Goal: Task Accomplishment & Management: Manage account settings

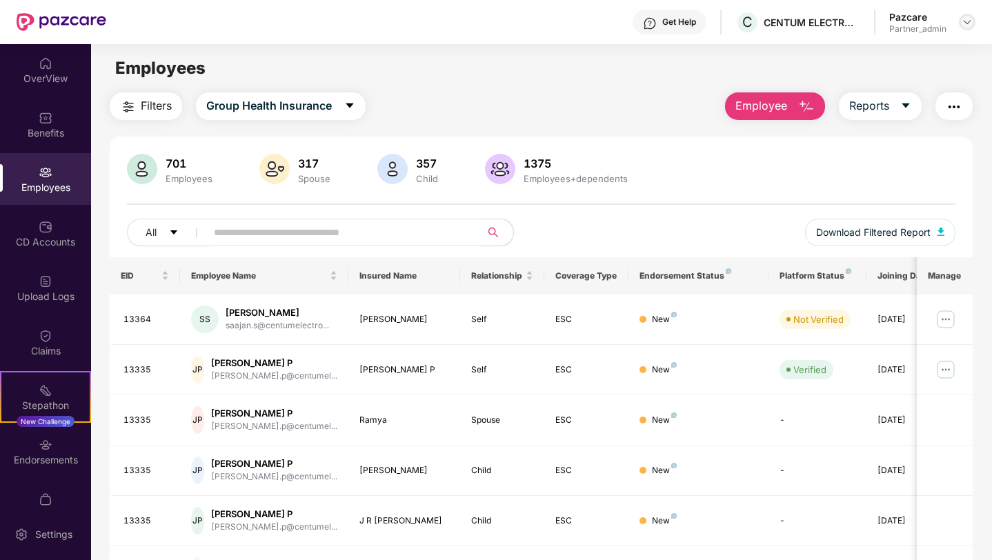
click at [967, 23] on img at bounding box center [967, 22] width 11 height 11
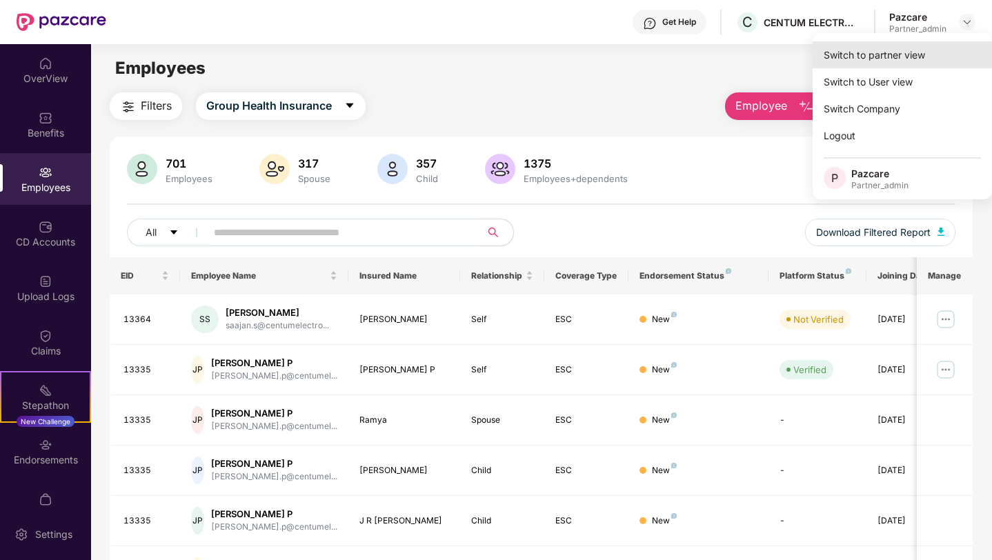
click at [892, 57] on div "Switch to partner view" at bounding box center [902, 54] width 179 height 27
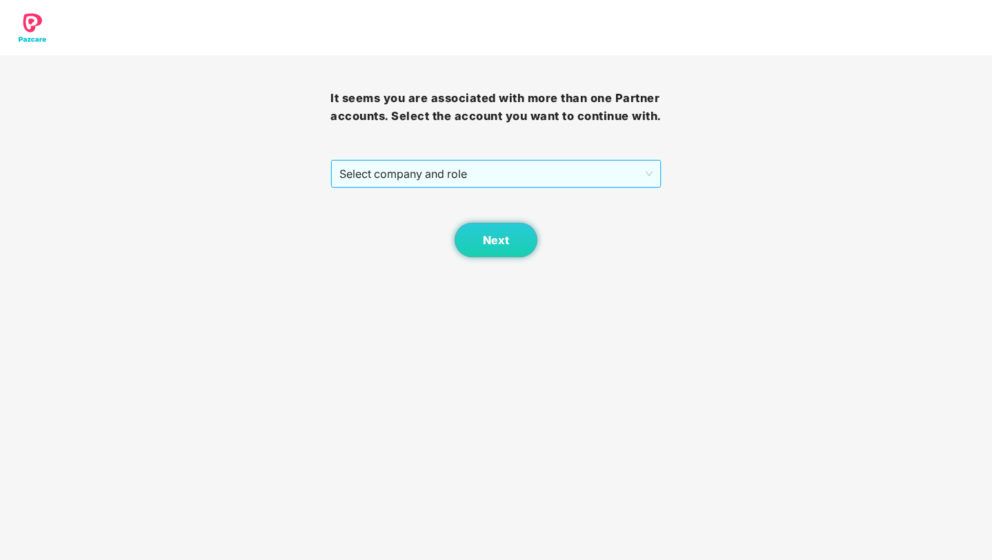
click at [580, 187] on span "Select company and role" at bounding box center [495, 174] width 313 height 26
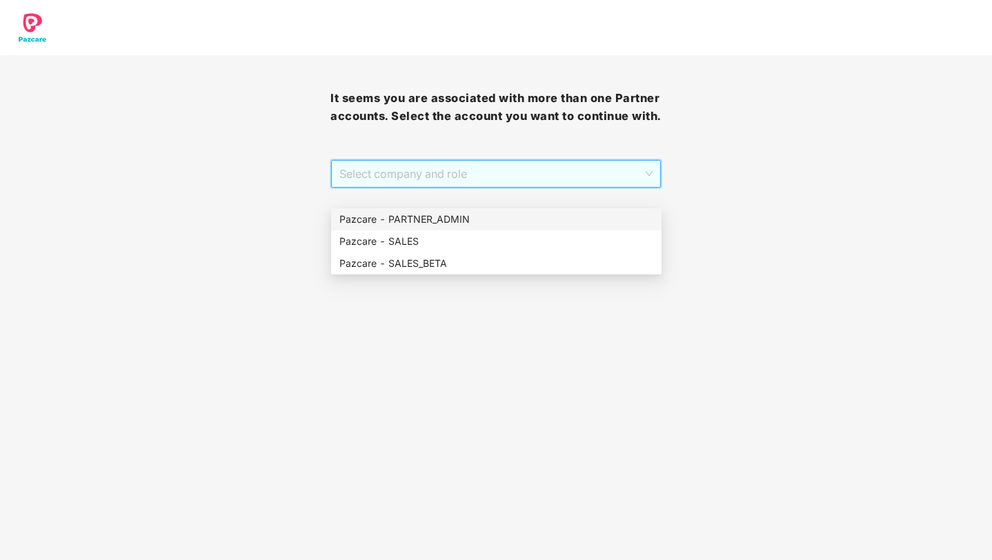
click at [513, 217] on div "Pazcare - PARTNER_ADMIN" at bounding box center [496, 219] width 314 height 15
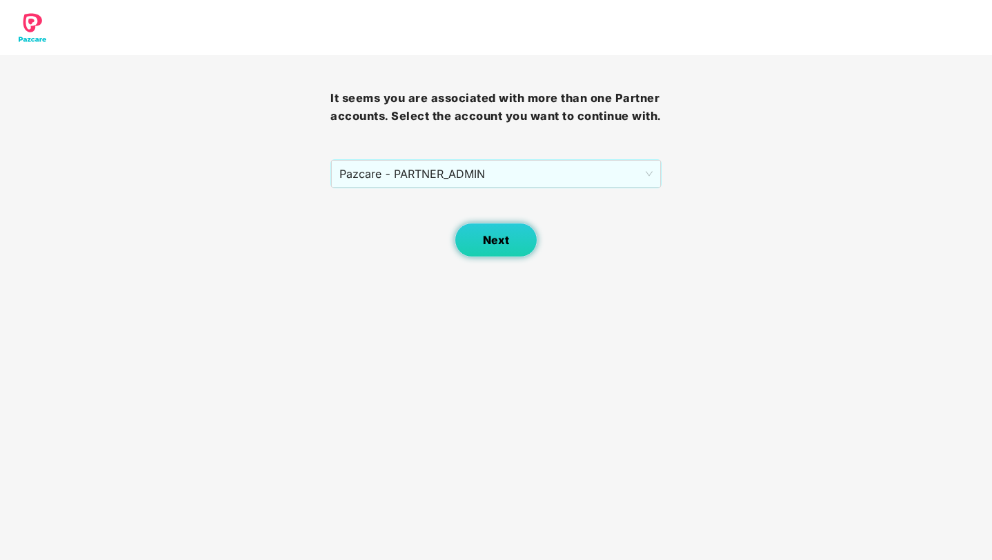
click at [502, 247] on span "Next" at bounding box center [496, 240] width 26 height 13
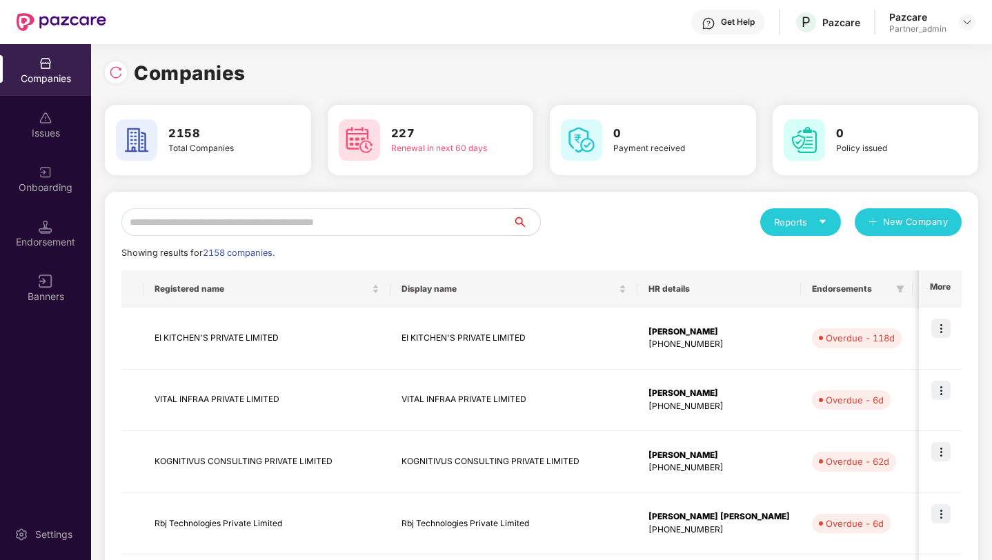
click at [446, 219] on input "text" at bounding box center [316, 222] width 391 height 28
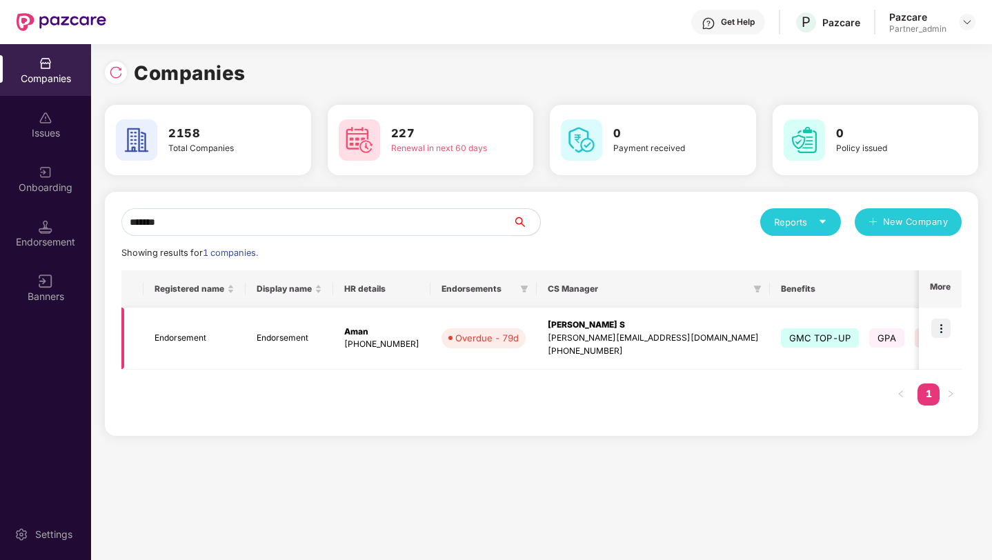
type input "*******"
click at [940, 329] on img at bounding box center [940, 328] width 19 height 19
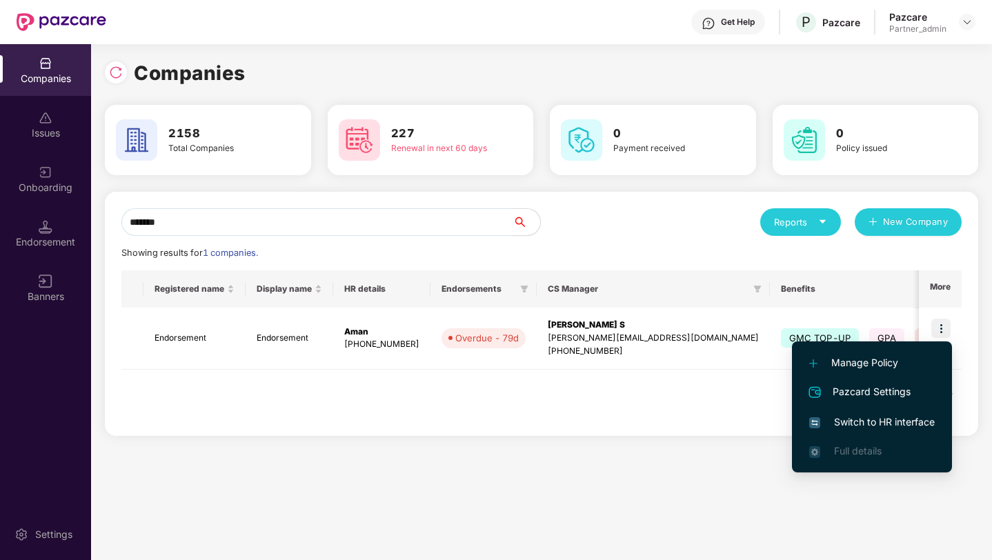
click at [841, 422] on span "Switch to HR interface" at bounding box center [872, 422] width 126 height 15
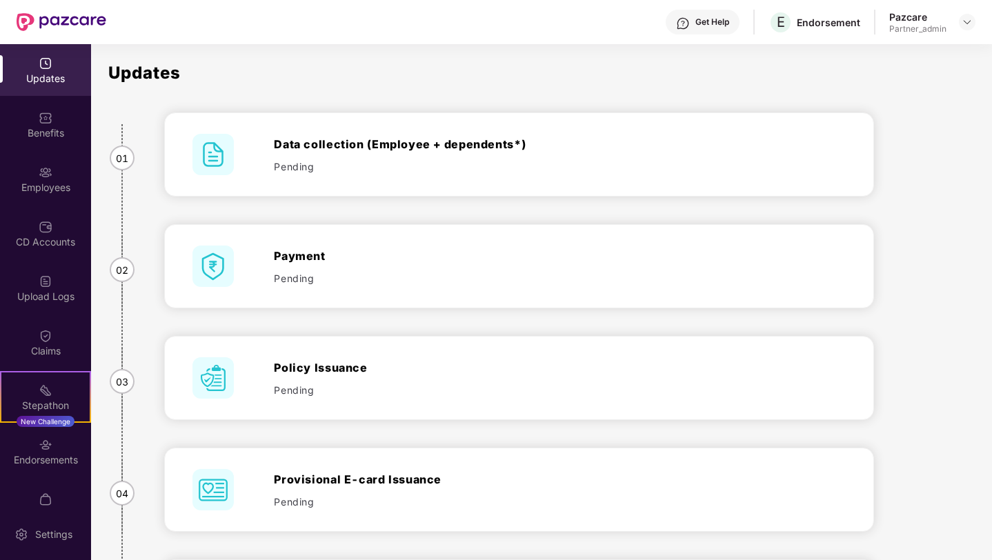
click at [46, 169] on img at bounding box center [46, 173] width 14 height 14
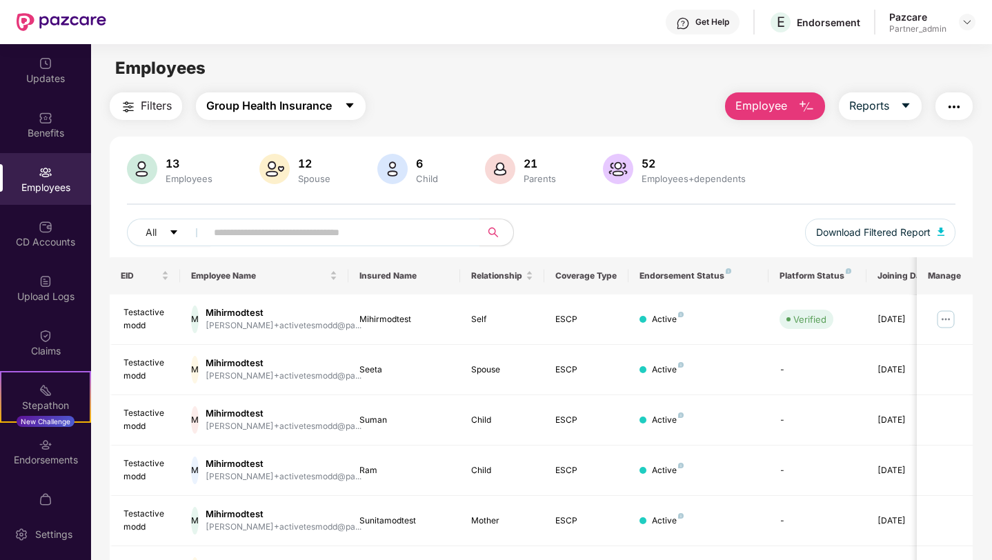
click at [327, 115] on button "Group Health Insurance" at bounding box center [281, 106] width 170 height 28
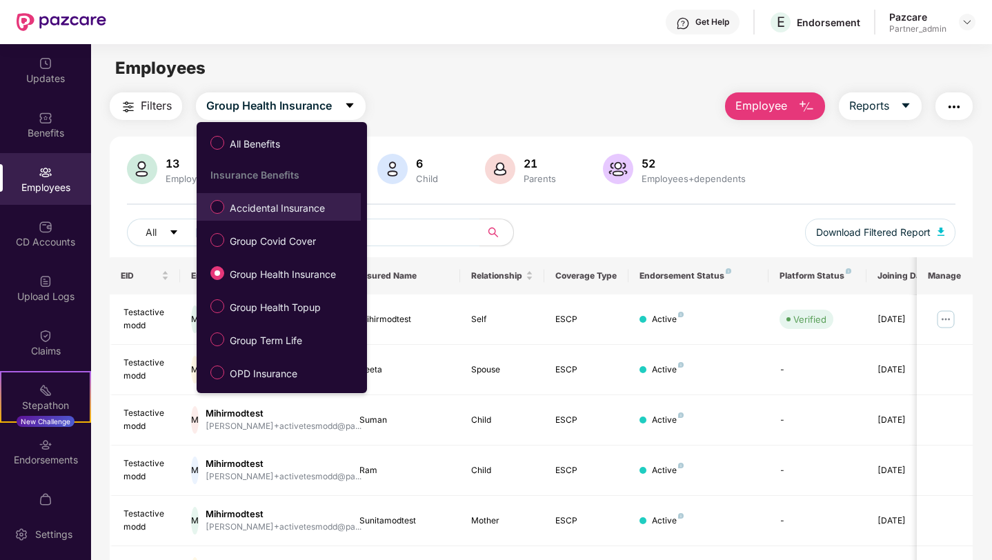
click at [293, 209] on span "Accidental Insurance" at bounding box center [277, 208] width 106 height 15
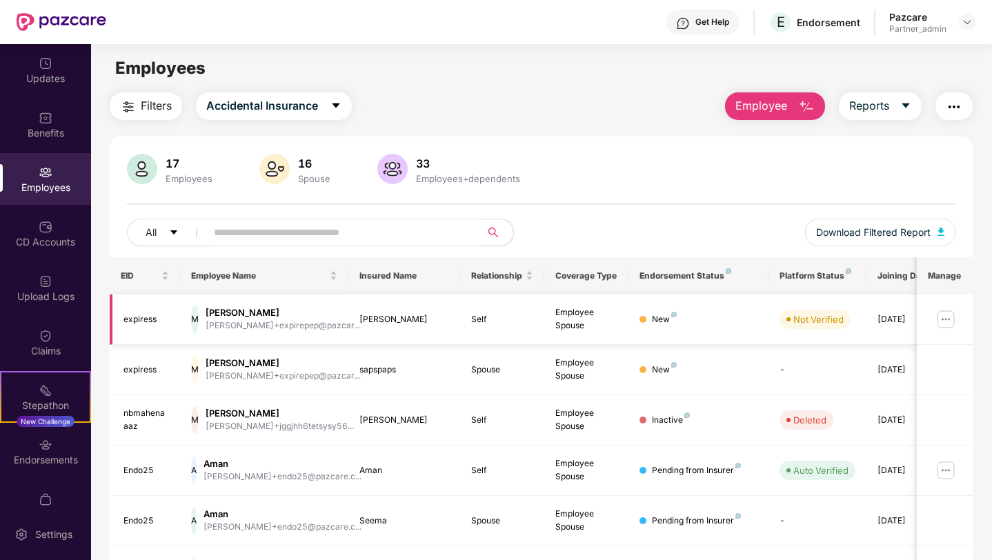
click at [942, 325] on img at bounding box center [946, 319] width 22 height 22
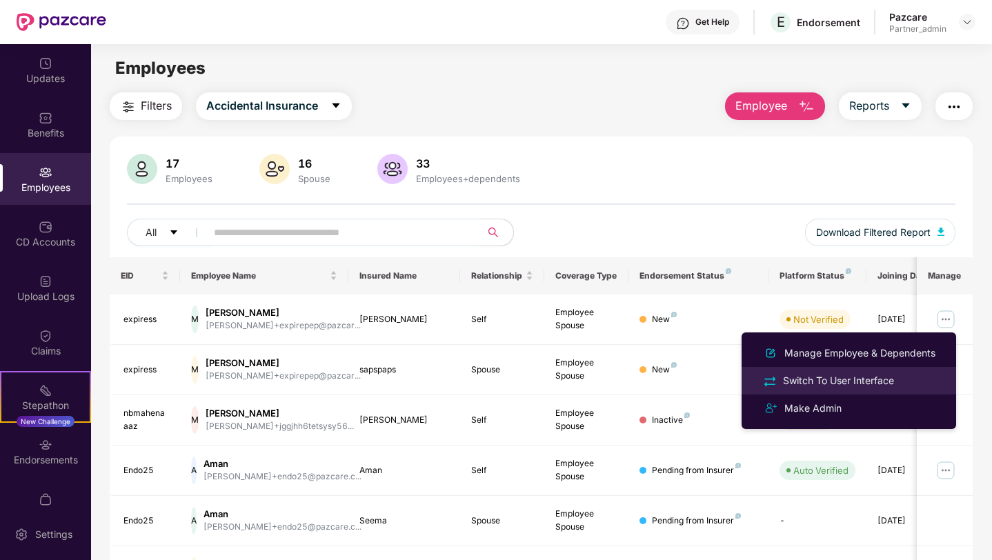
click at [831, 388] on div "Switch To User Interface" at bounding box center [838, 380] width 117 height 15
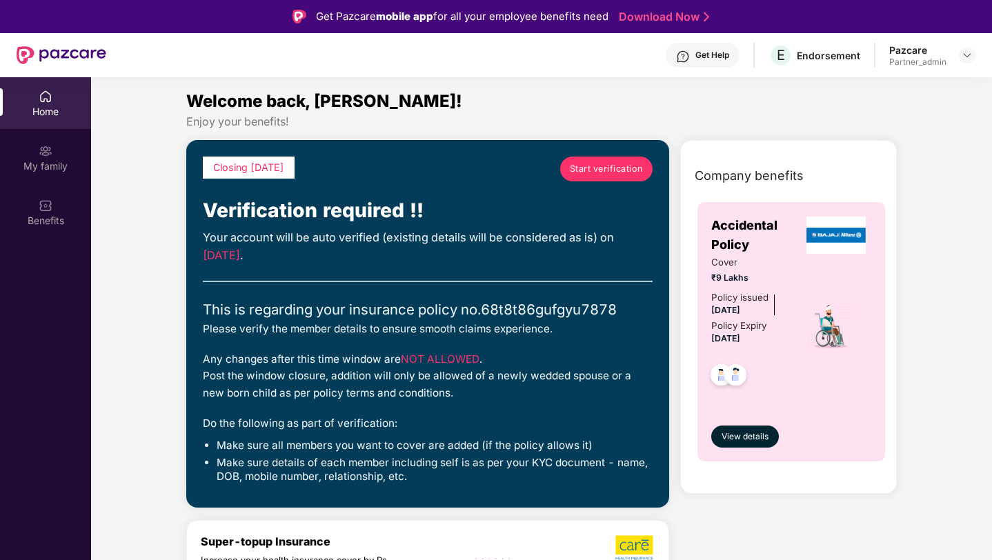
click at [604, 170] on span "Start verification" at bounding box center [606, 169] width 73 height 14
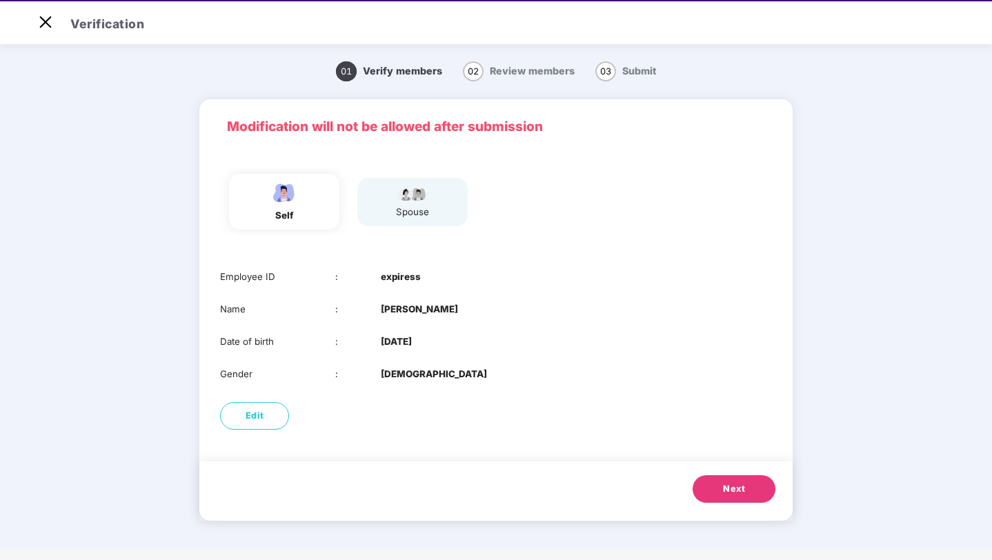
scroll to position [33, 0]
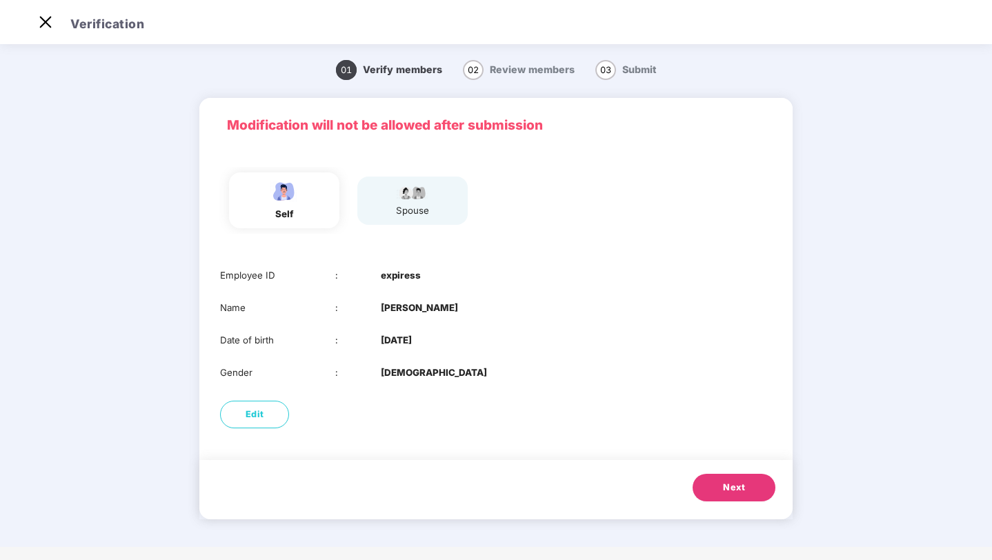
click at [740, 490] on span "Next" at bounding box center [734, 488] width 22 height 14
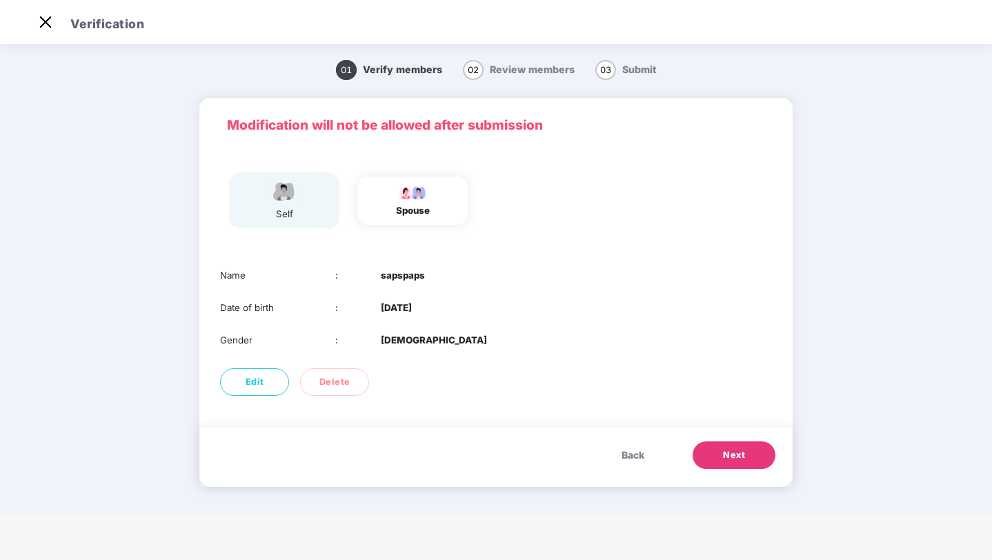
click at [737, 459] on span "Next" at bounding box center [734, 455] width 22 height 14
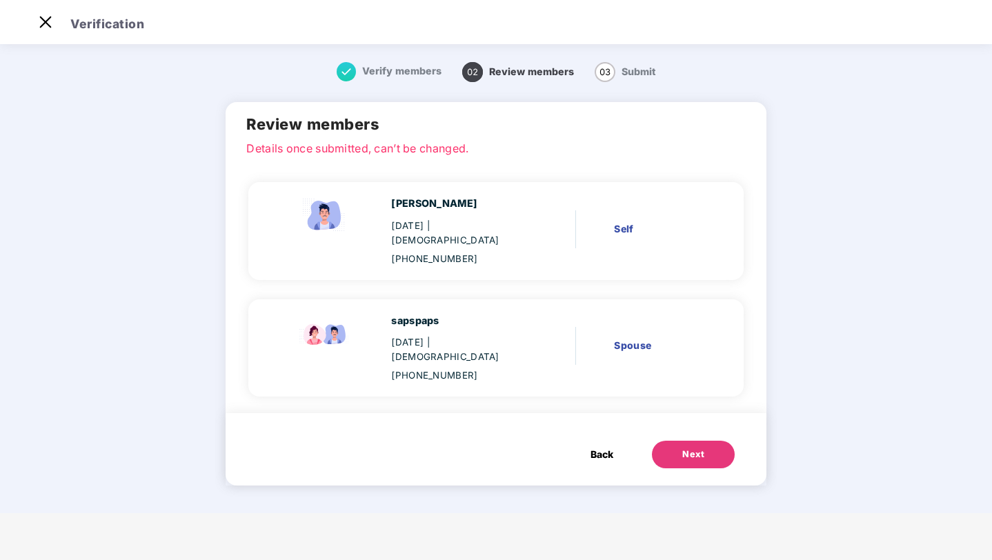
click at [691, 448] on div "Next" at bounding box center [693, 455] width 22 height 14
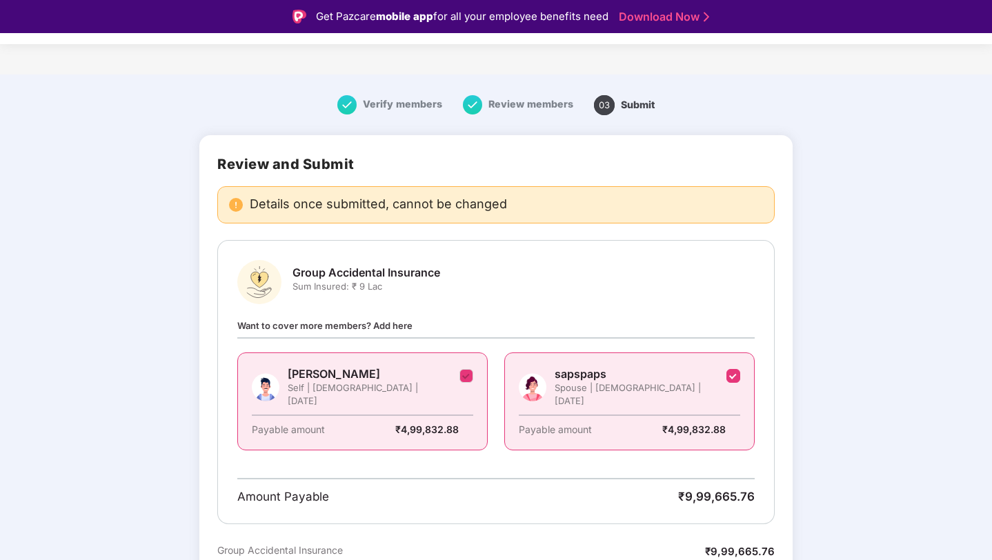
scroll to position [176, 0]
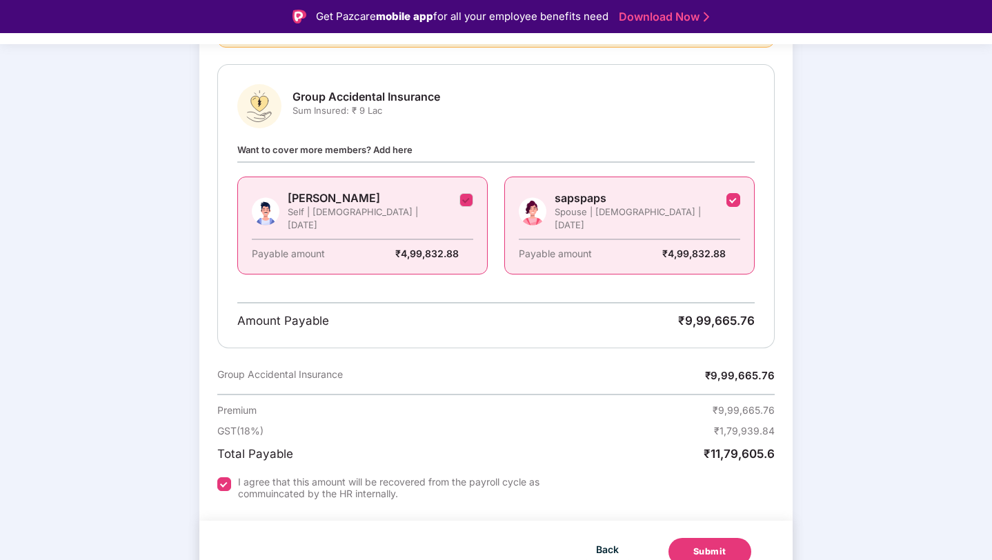
click at [690, 538] on button "Submit" at bounding box center [710, 552] width 83 height 28
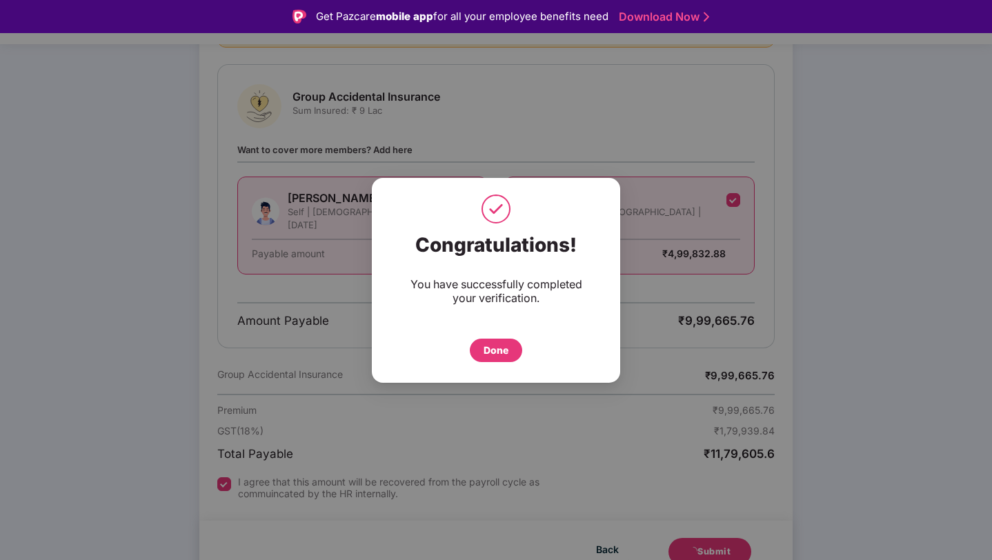
click at [497, 348] on div "Done" at bounding box center [496, 350] width 25 height 15
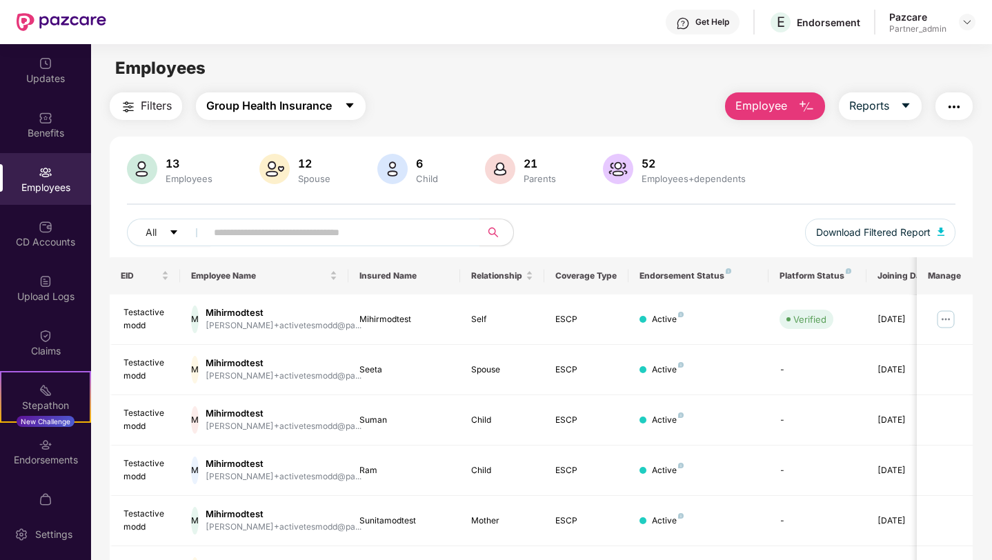
click at [340, 105] on button "Group Health Insurance" at bounding box center [281, 106] width 170 height 28
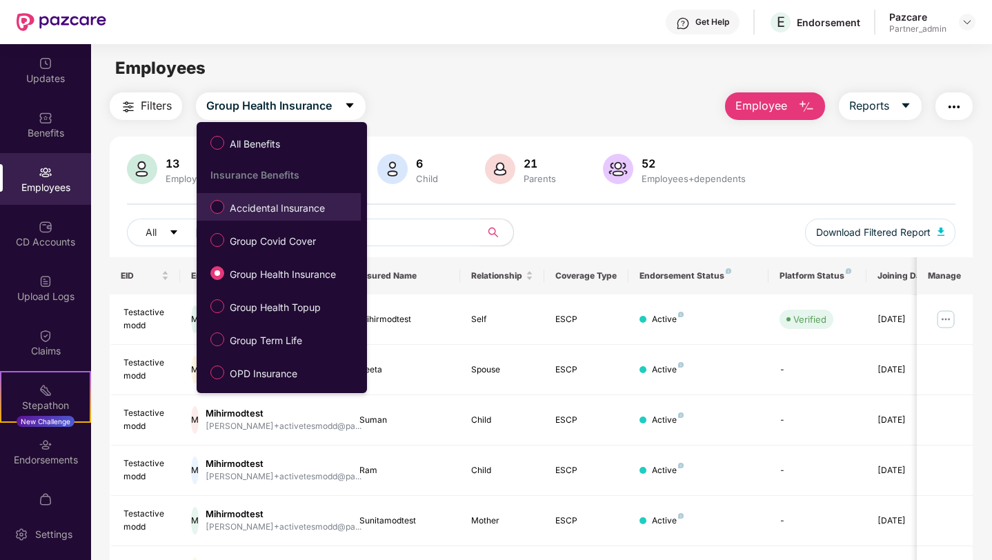
click at [310, 213] on span "Accidental Insurance" at bounding box center [277, 208] width 106 height 15
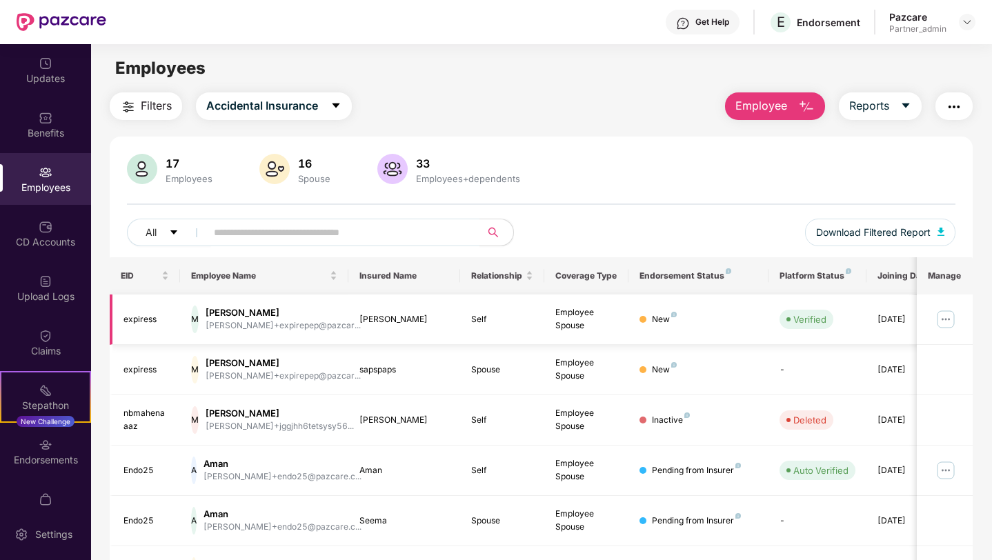
click at [944, 321] on img at bounding box center [946, 319] width 22 height 22
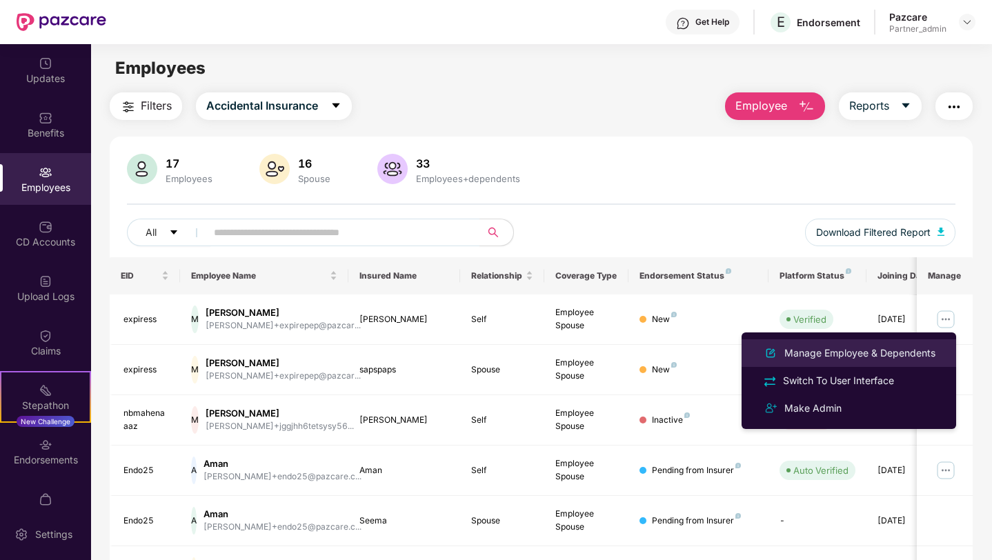
click at [843, 355] on div "Manage Employee & Dependents" at bounding box center [860, 353] width 157 height 15
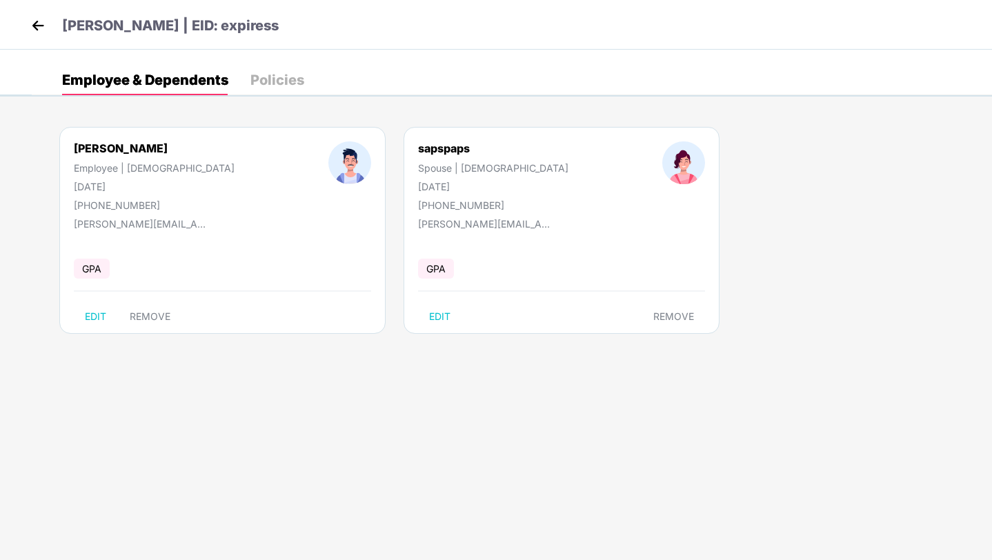
click at [418, 148] on div "sapspaps" at bounding box center [493, 148] width 150 height 14
copy div "sapspaps"
click at [289, 73] on div "Policies" at bounding box center [277, 80] width 54 height 14
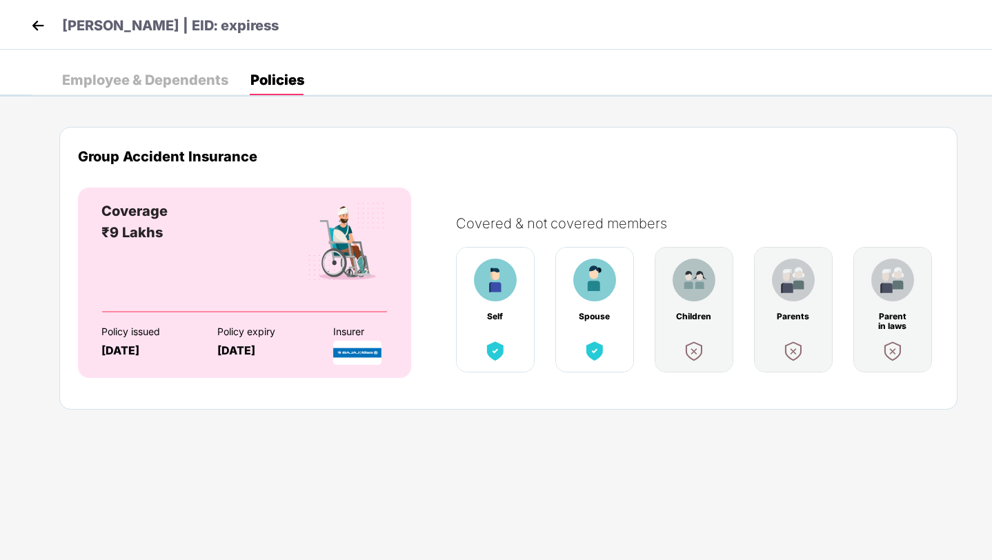
click at [43, 24] on img at bounding box center [38, 25] width 21 height 21
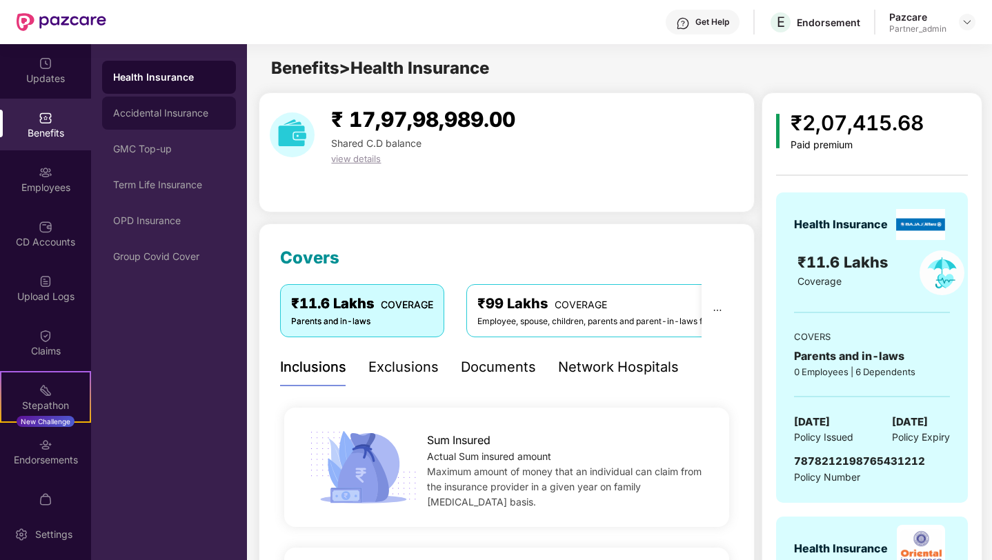
click at [187, 116] on div "Accidental Insurance" at bounding box center [169, 113] width 112 height 11
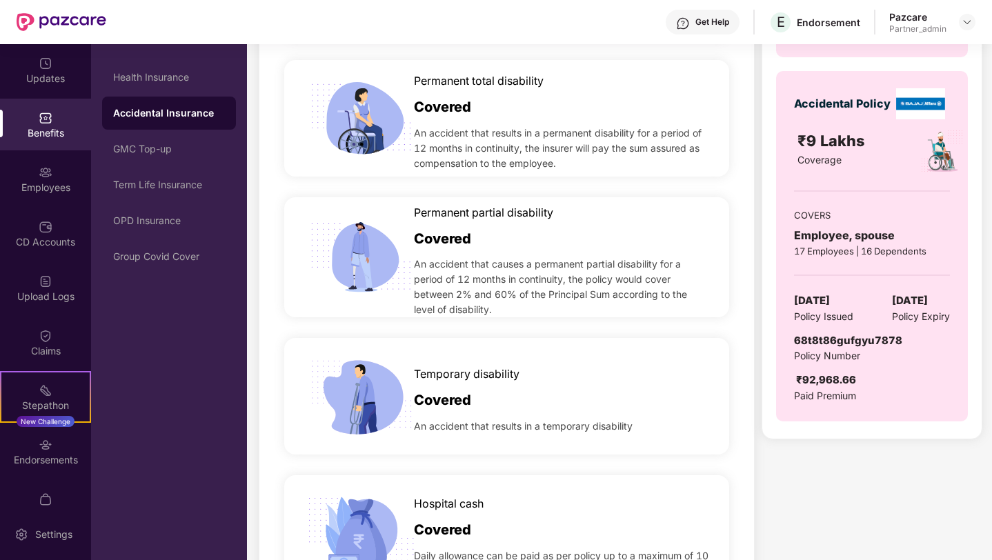
scroll to position [490, 0]
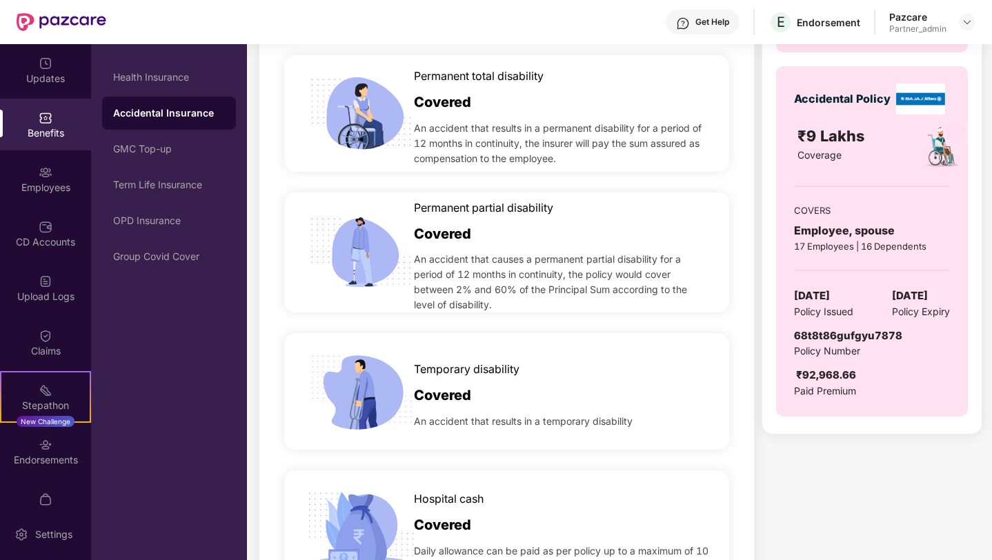
click at [809, 331] on span "68t8t86gufgyu7878" at bounding box center [848, 335] width 108 height 13
copy span "68t8t86gufgyu7878"
click at [56, 179] on div "Employees" at bounding box center [45, 179] width 91 height 52
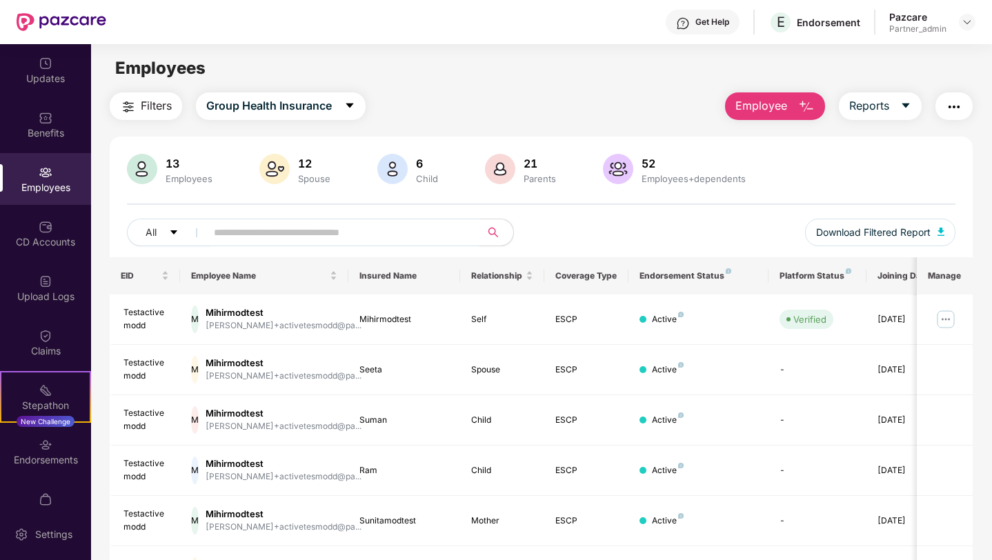
click at [947, 109] on img "button" at bounding box center [954, 107] width 17 height 17
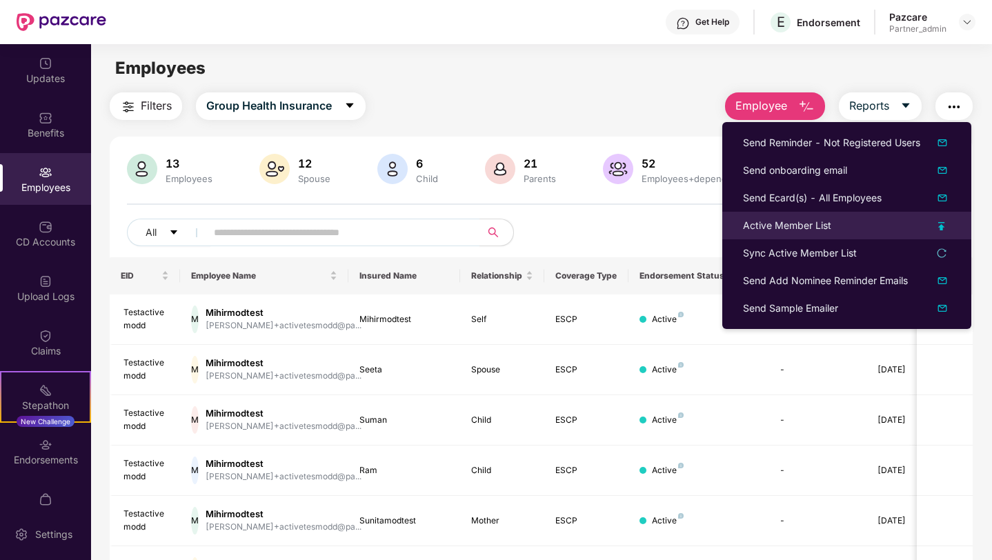
click at [787, 222] on div "Active Member List" at bounding box center [787, 225] width 88 height 15
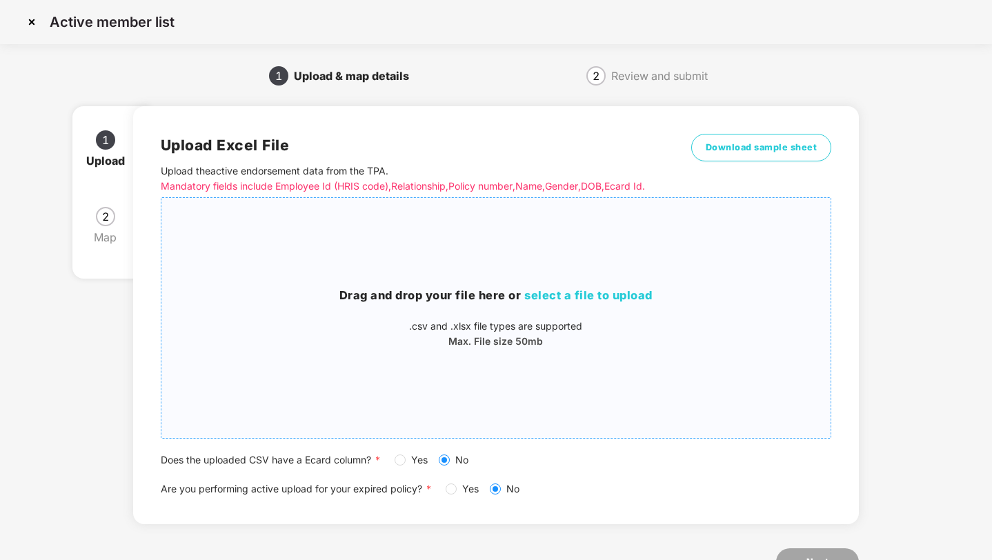
click at [623, 328] on p ".csv and .xlsx file types are supported" at bounding box center [496, 326] width 670 height 15
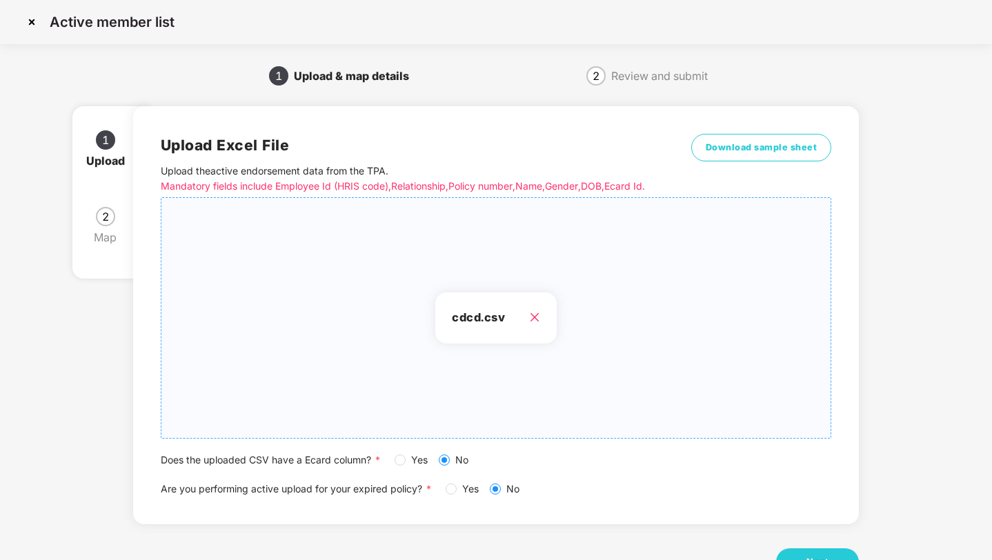
scroll to position [50, 0]
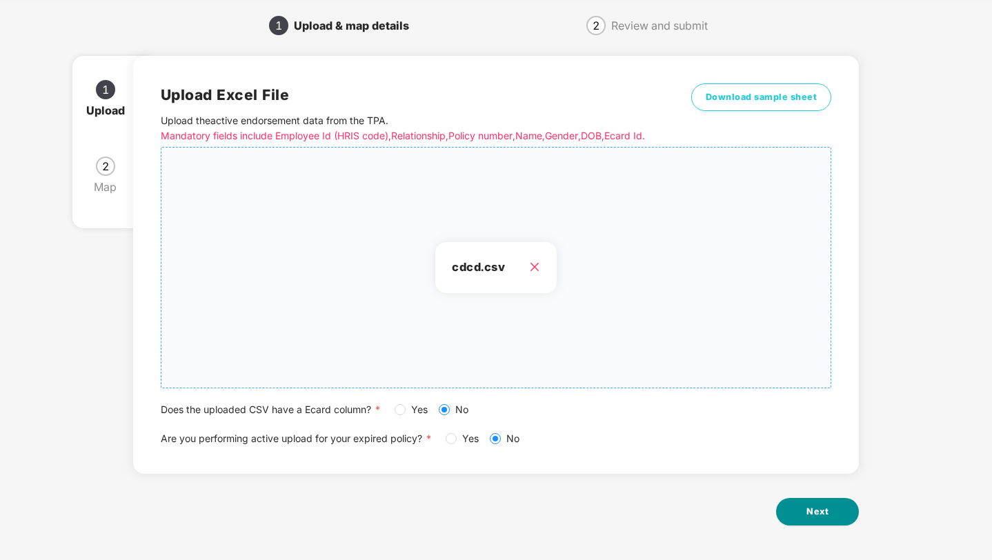
click at [824, 504] on button "Next" at bounding box center [817, 512] width 83 height 28
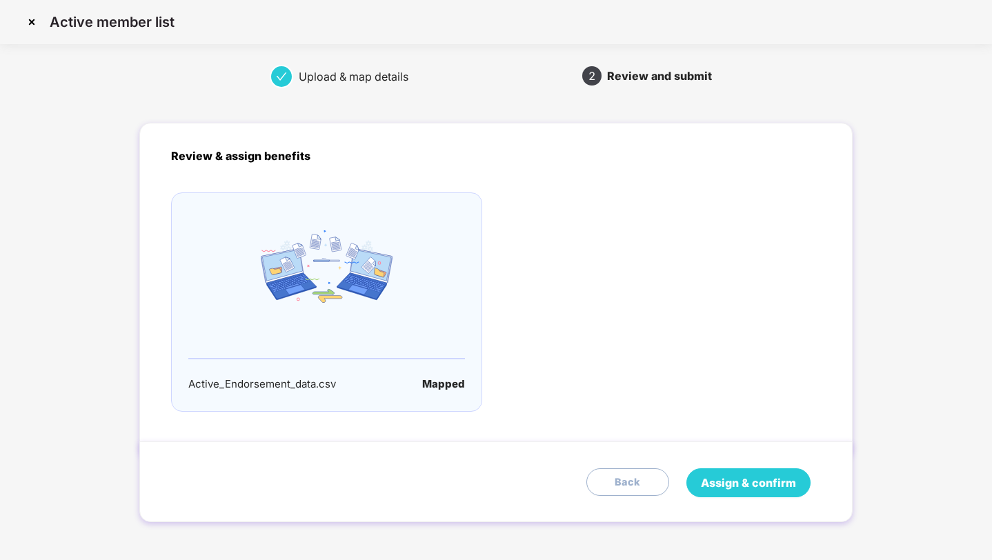
click at [730, 477] on span "Assign & confirm" at bounding box center [748, 483] width 95 height 17
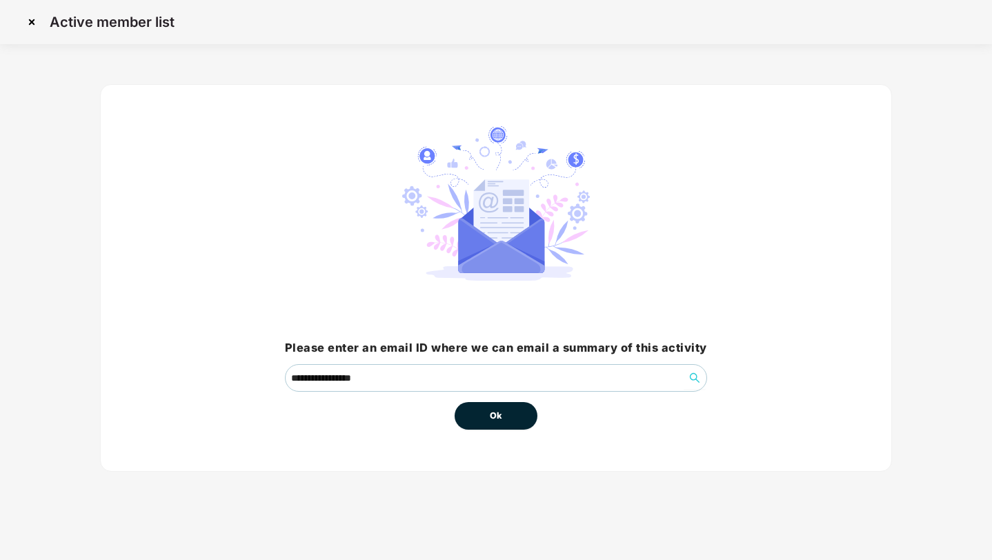
click at [513, 413] on button "Ok" at bounding box center [496, 416] width 83 height 28
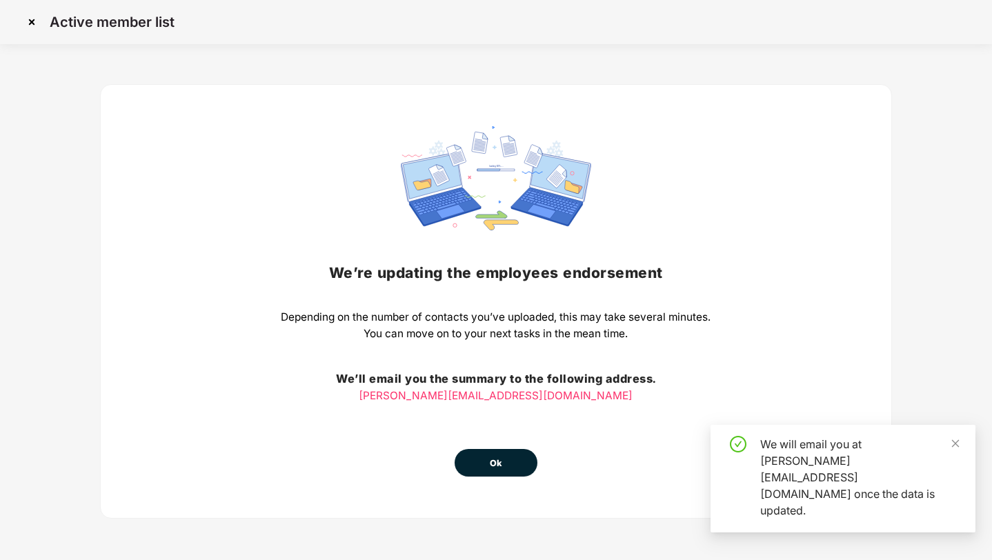
click at [502, 459] on span "Ok" at bounding box center [496, 464] width 12 height 14
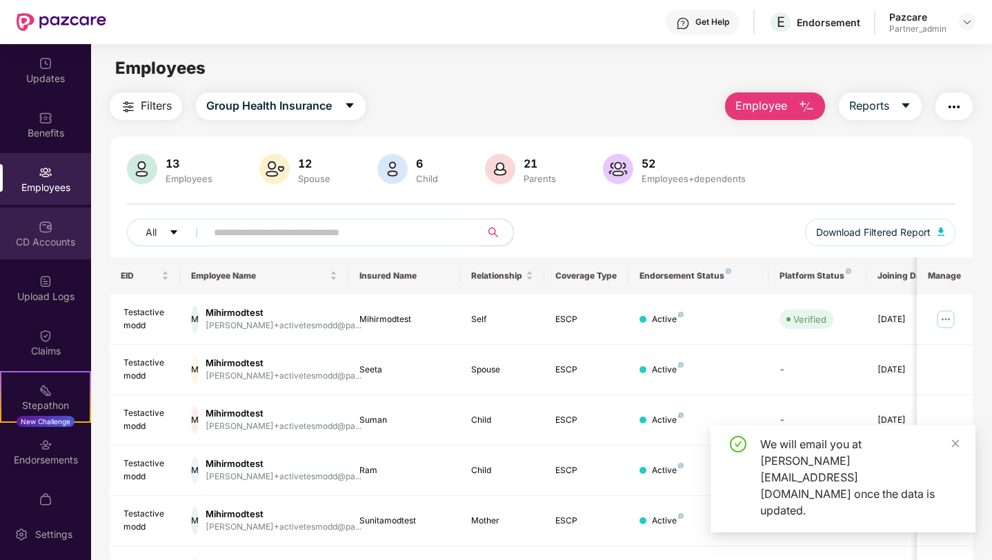
click at [45, 236] on div "CD Accounts" at bounding box center [45, 242] width 91 height 14
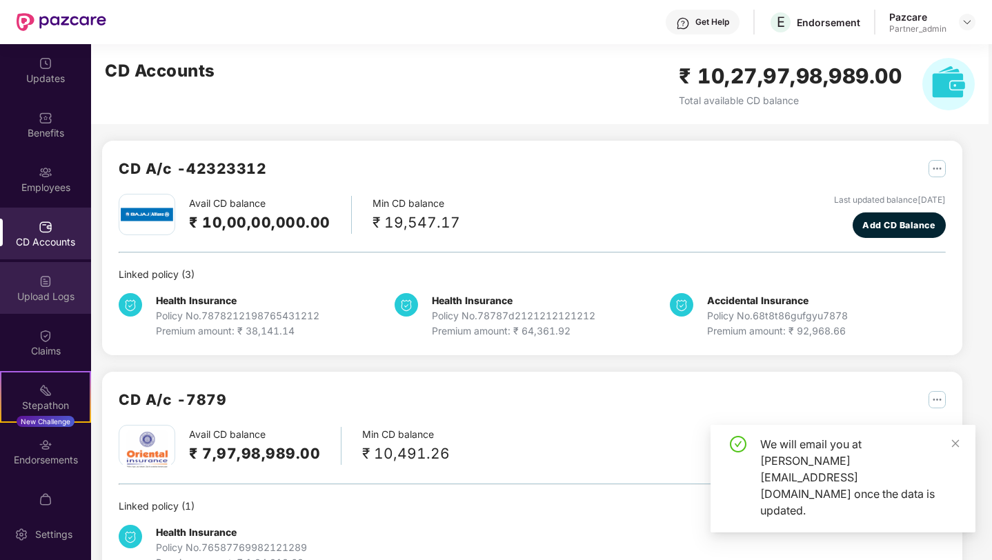
click at [41, 279] on img at bounding box center [46, 282] width 14 height 14
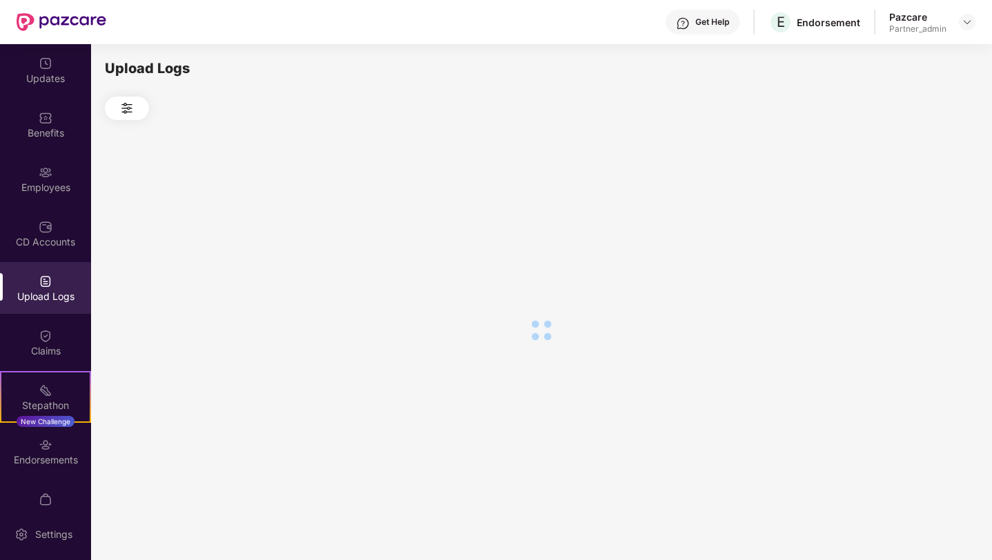
click at [41, 279] on img at bounding box center [46, 282] width 14 height 14
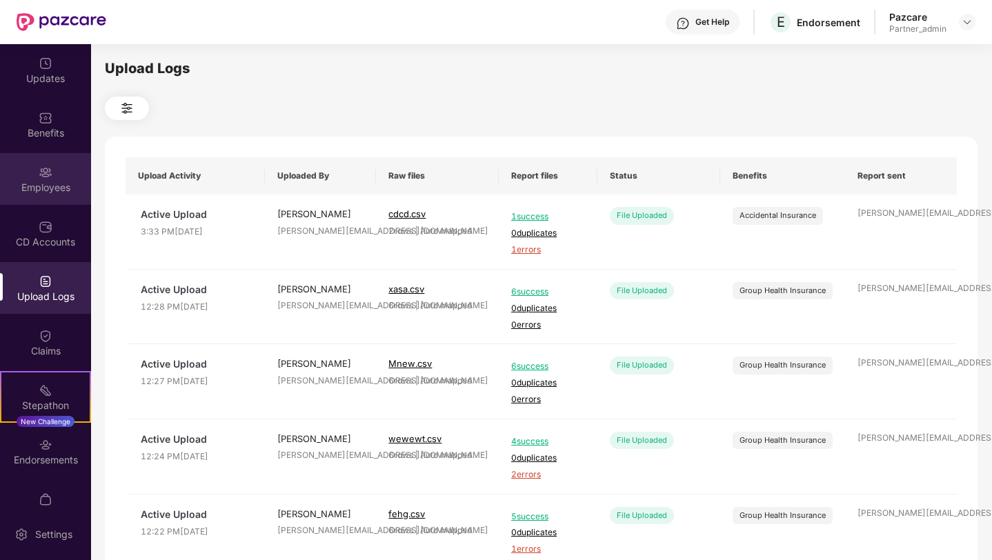
click at [52, 170] on div "Employees" at bounding box center [45, 179] width 91 height 52
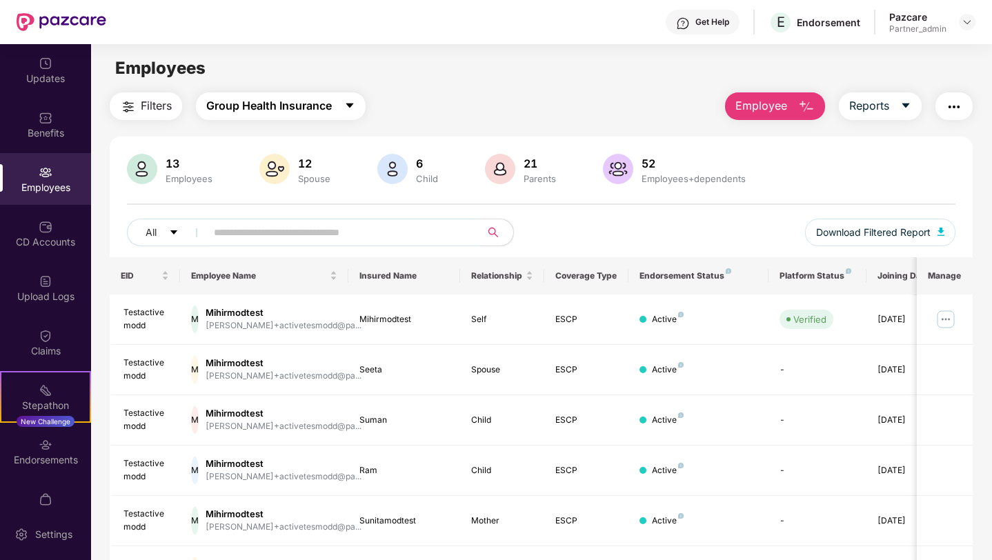
click at [276, 101] on span "Group Health Insurance" at bounding box center [269, 105] width 126 height 17
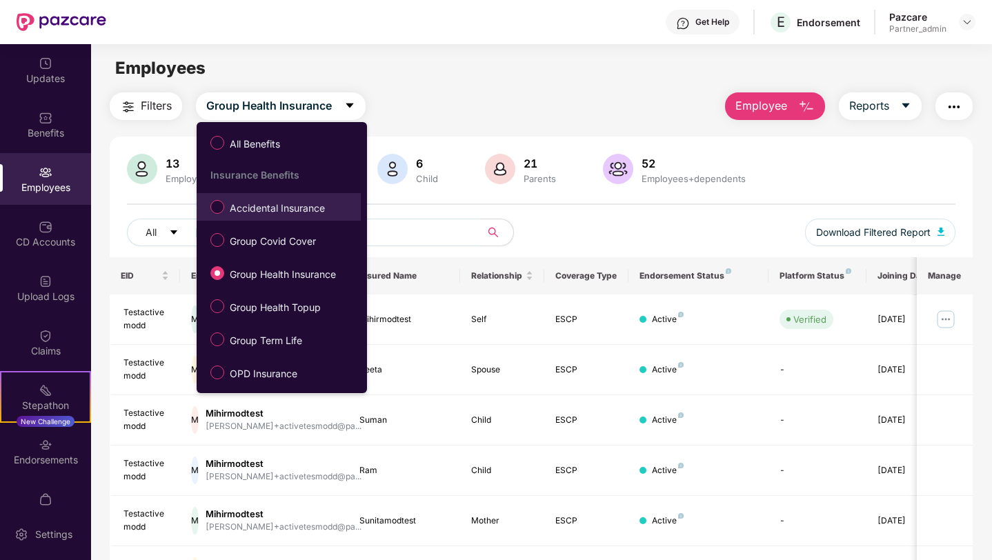
click at [267, 210] on span "Accidental Insurance" at bounding box center [277, 208] width 106 height 15
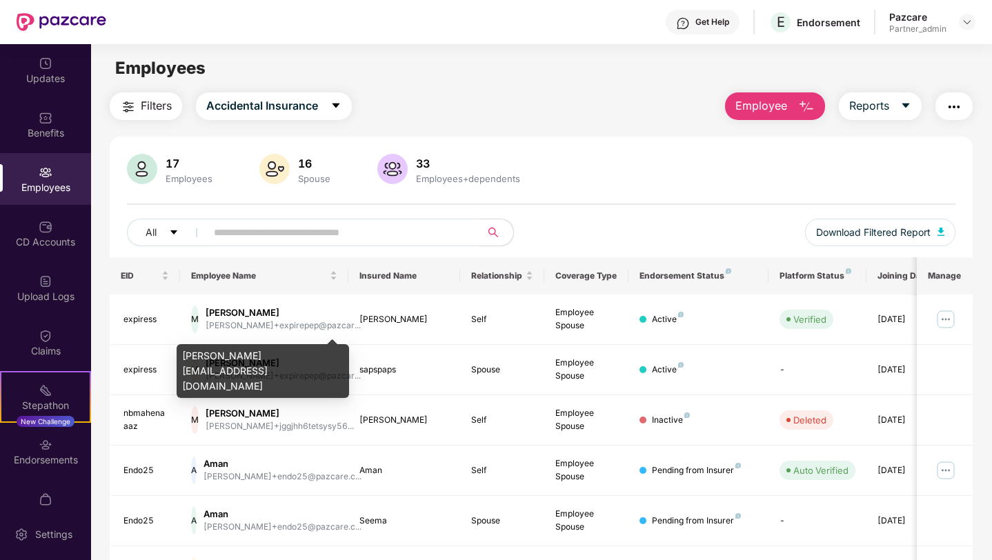
click at [286, 353] on div "mihir+expirepep@pazcare.com" at bounding box center [263, 371] width 172 height 54
copy div "mihir+expirepep@pazcare.com"
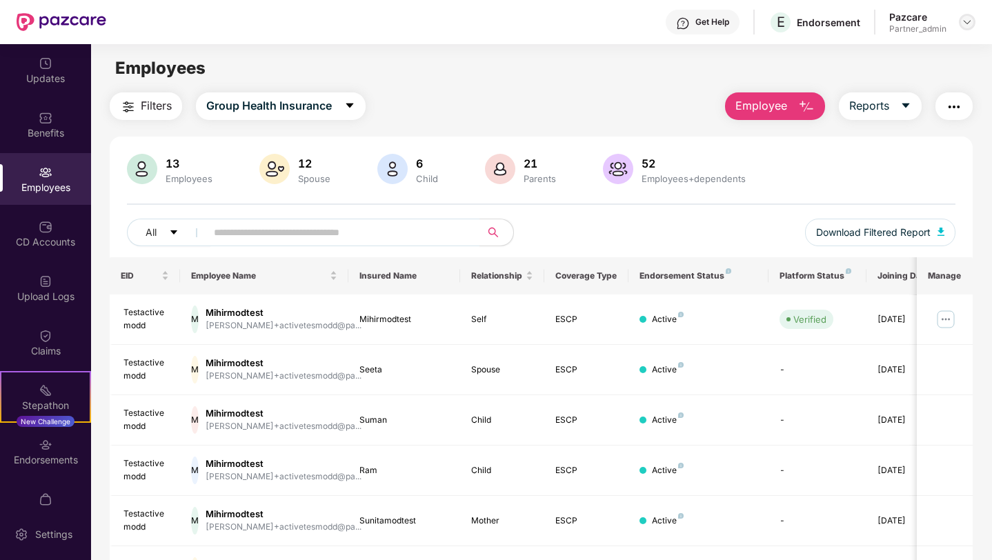
click at [969, 21] on img at bounding box center [967, 22] width 11 height 11
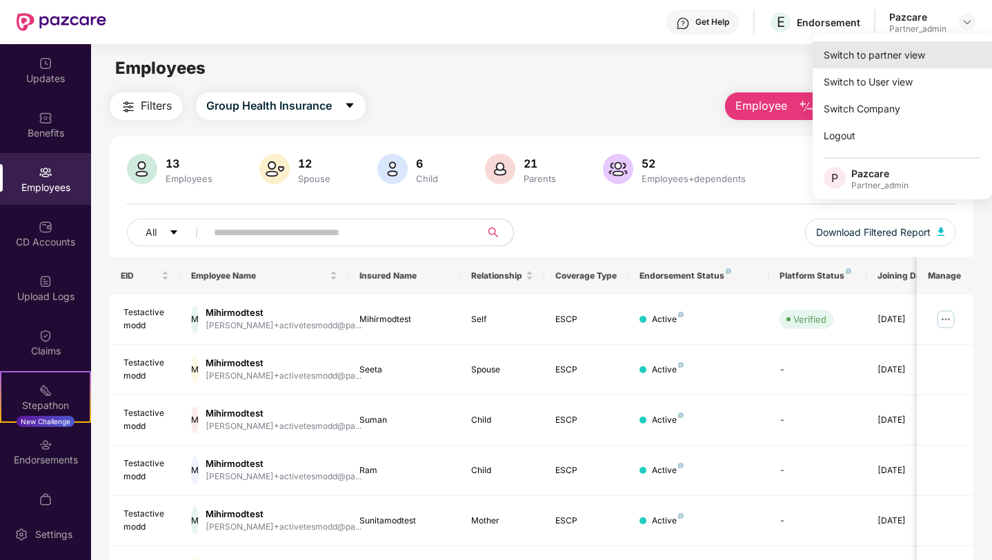
click at [905, 57] on div "Switch to partner view" at bounding box center [902, 54] width 179 height 27
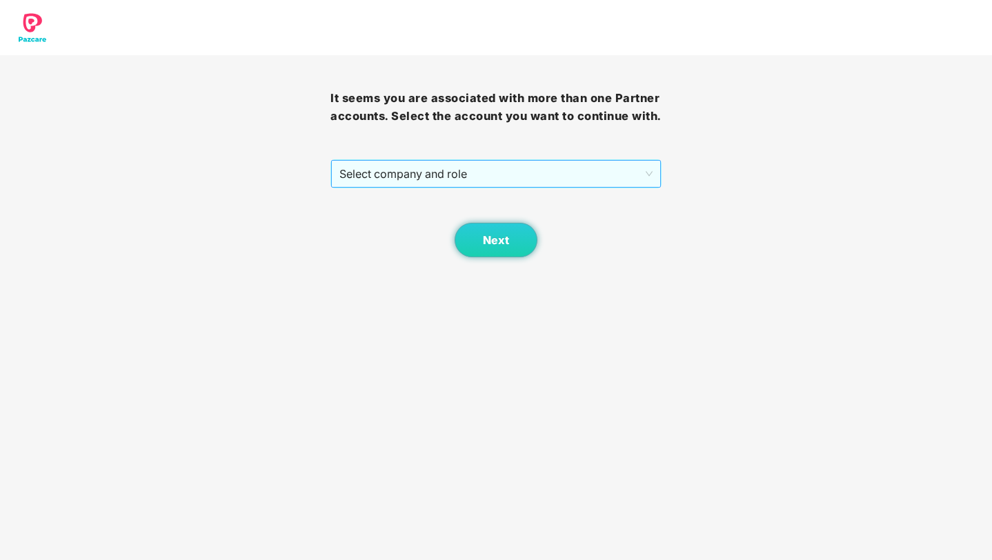
click at [520, 187] on span "Select company and role" at bounding box center [495, 174] width 313 height 26
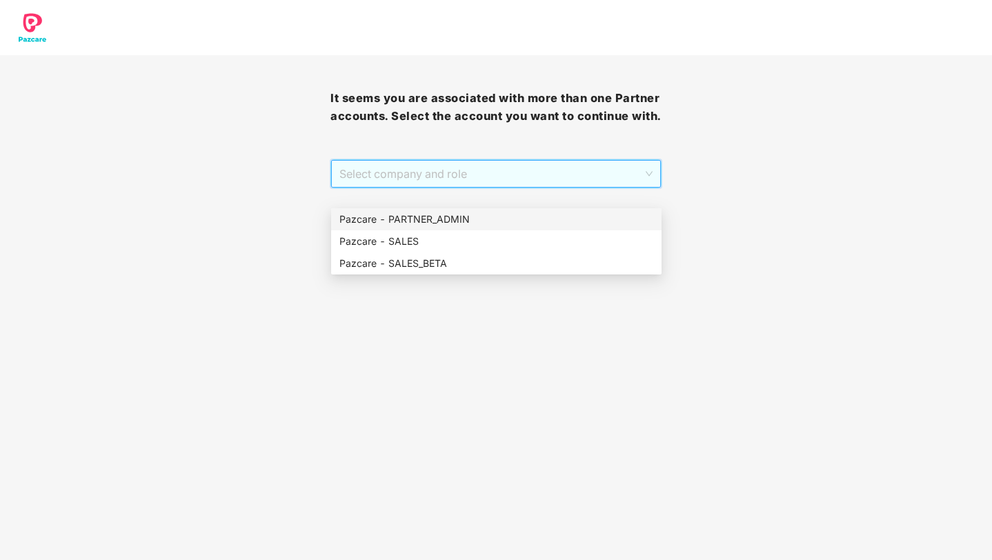
click at [459, 225] on div "Pazcare - PARTNER_ADMIN" at bounding box center [496, 219] width 314 height 15
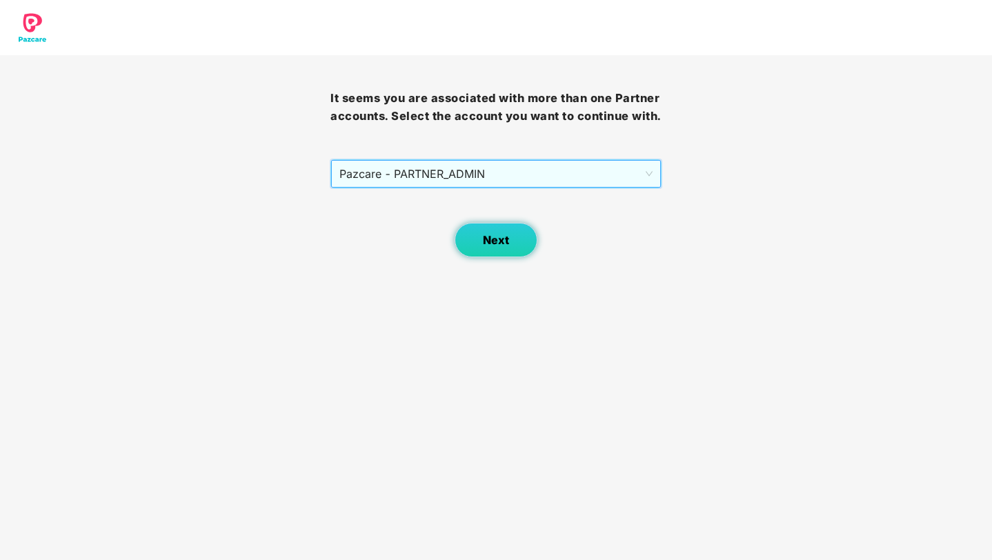
click at [475, 250] on button "Next" at bounding box center [496, 240] width 83 height 34
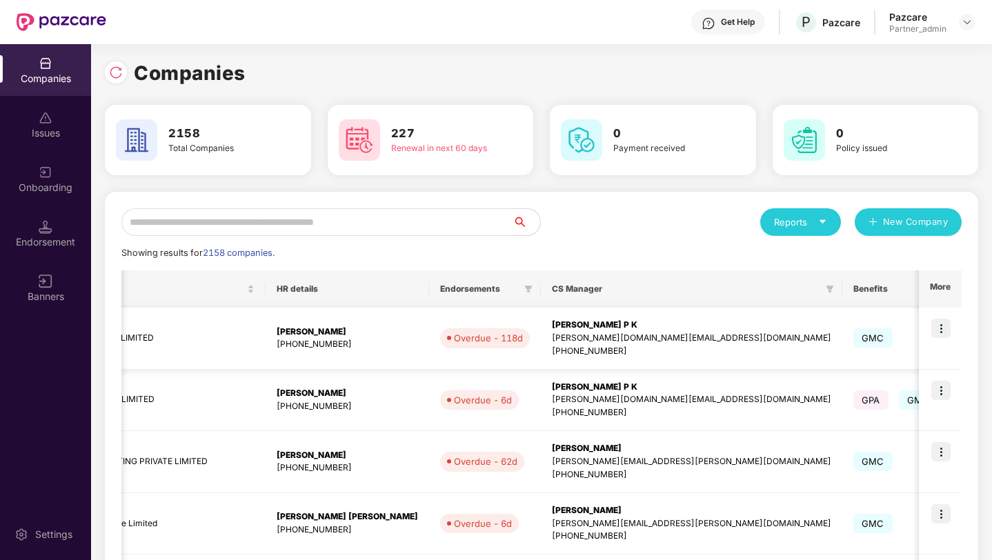
scroll to position [0, 663]
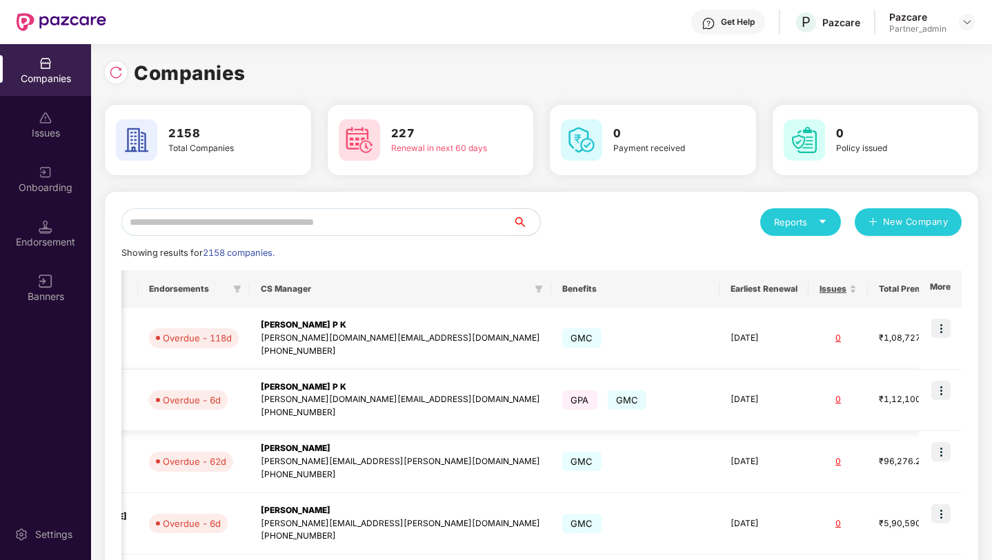
click at [941, 386] on img at bounding box center [940, 390] width 19 height 19
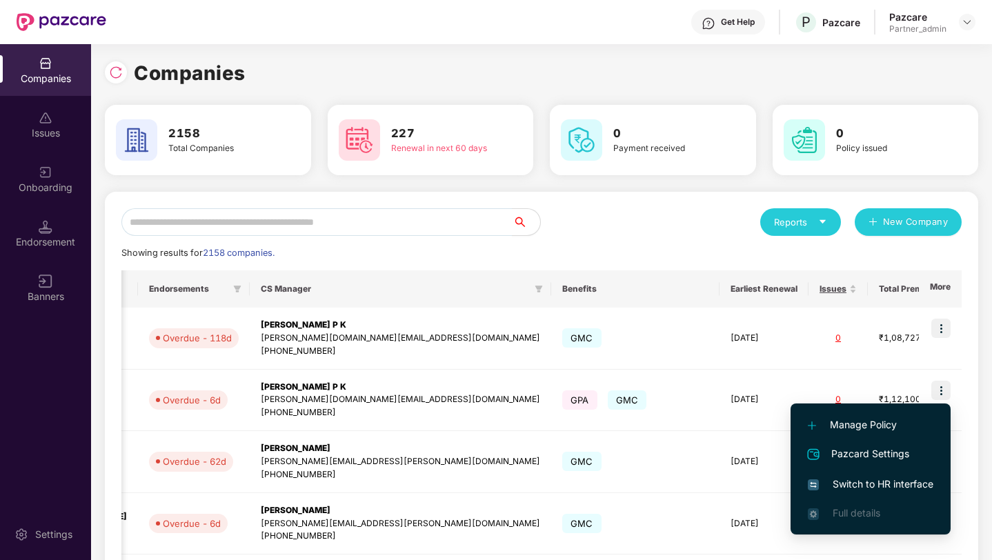
click at [863, 484] on span "Switch to HR interface" at bounding box center [871, 484] width 126 height 15
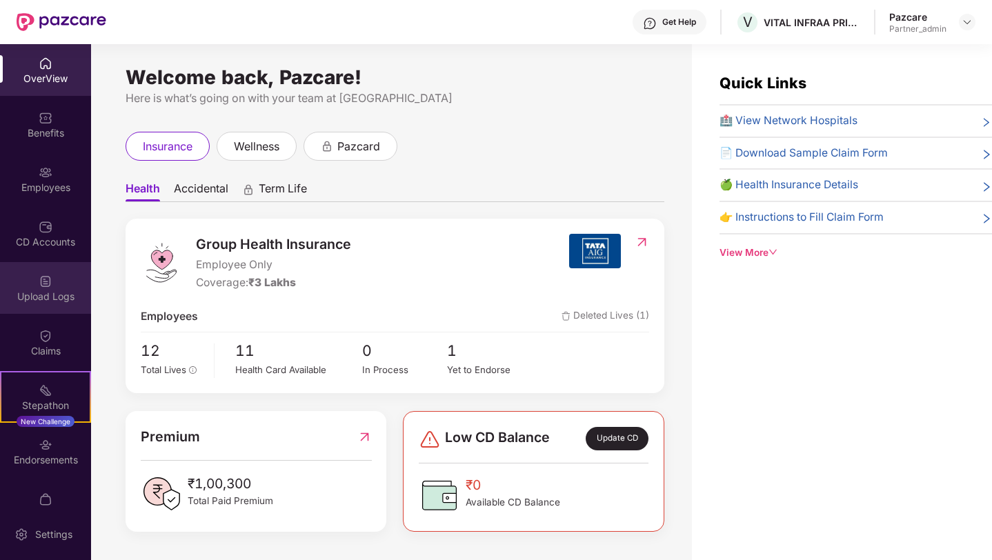
click at [42, 291] on div "Upload Logs" at bounding box center [45, 297] width 91 height 14
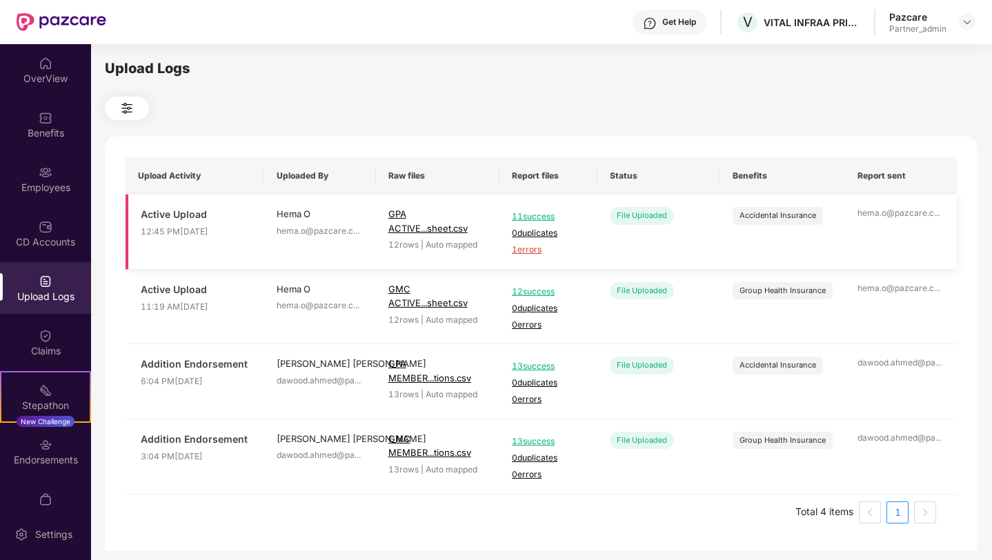
click at [528, 252] on span "1 errors" at bounding box center [548, 250] width 73 height 13
click at [228, 108] on div at bounding box center [541, 108] width 873 height 23
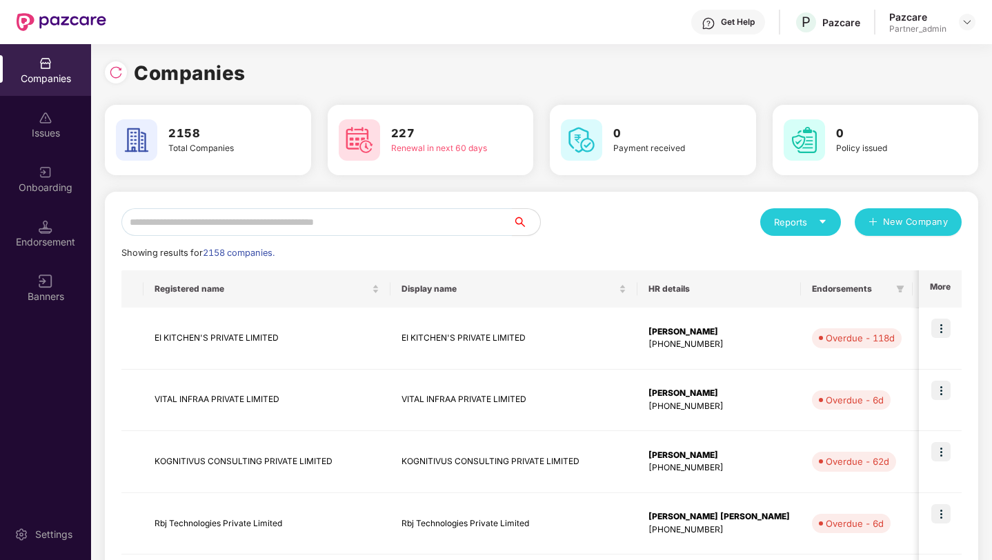
click at [408, 123] on div "227 Renewal in next 60 days" at bounding box center [430, 140] width 195 height 48
click at [830, 63] on div "Companies" at bounding box center [541, 73] width 873 height 30
